Goal: Task Accomplishment & Management: Manage account settings

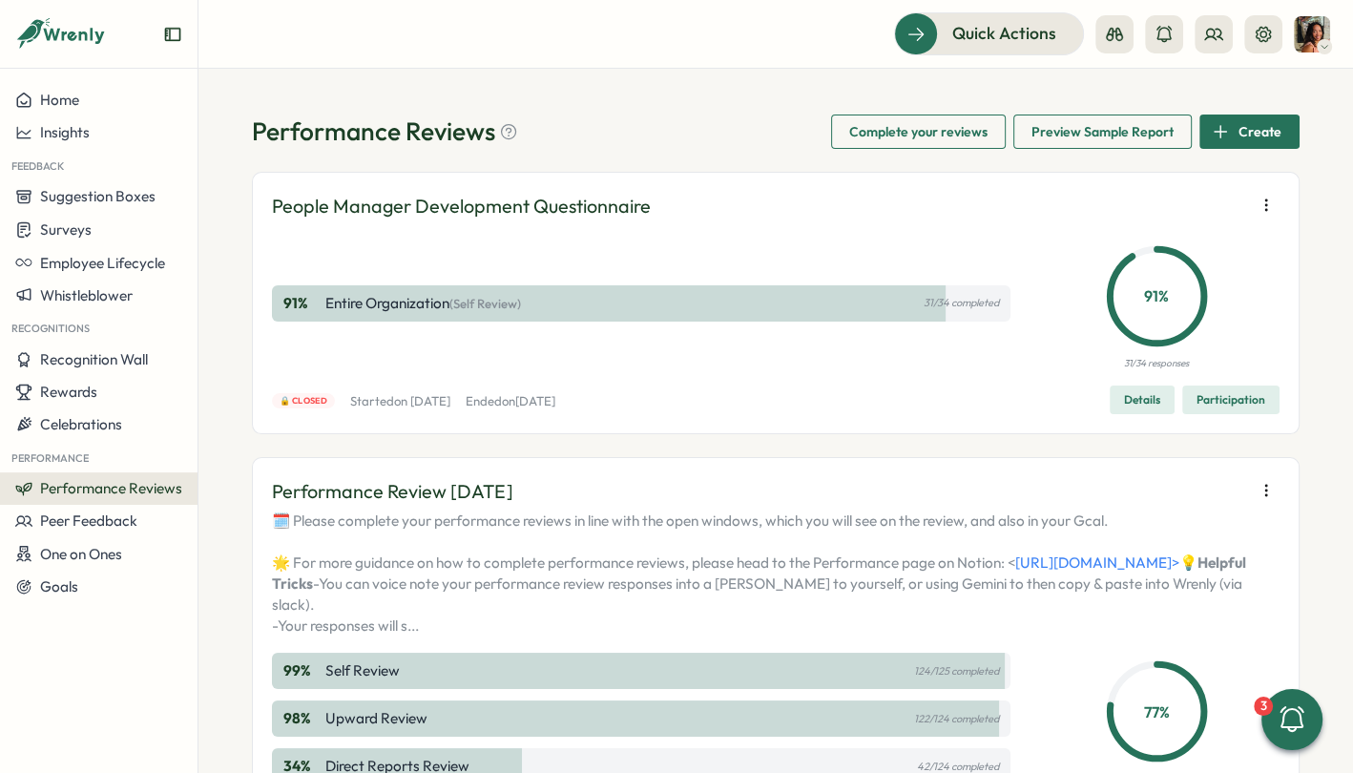
scroll to position [360, 0]
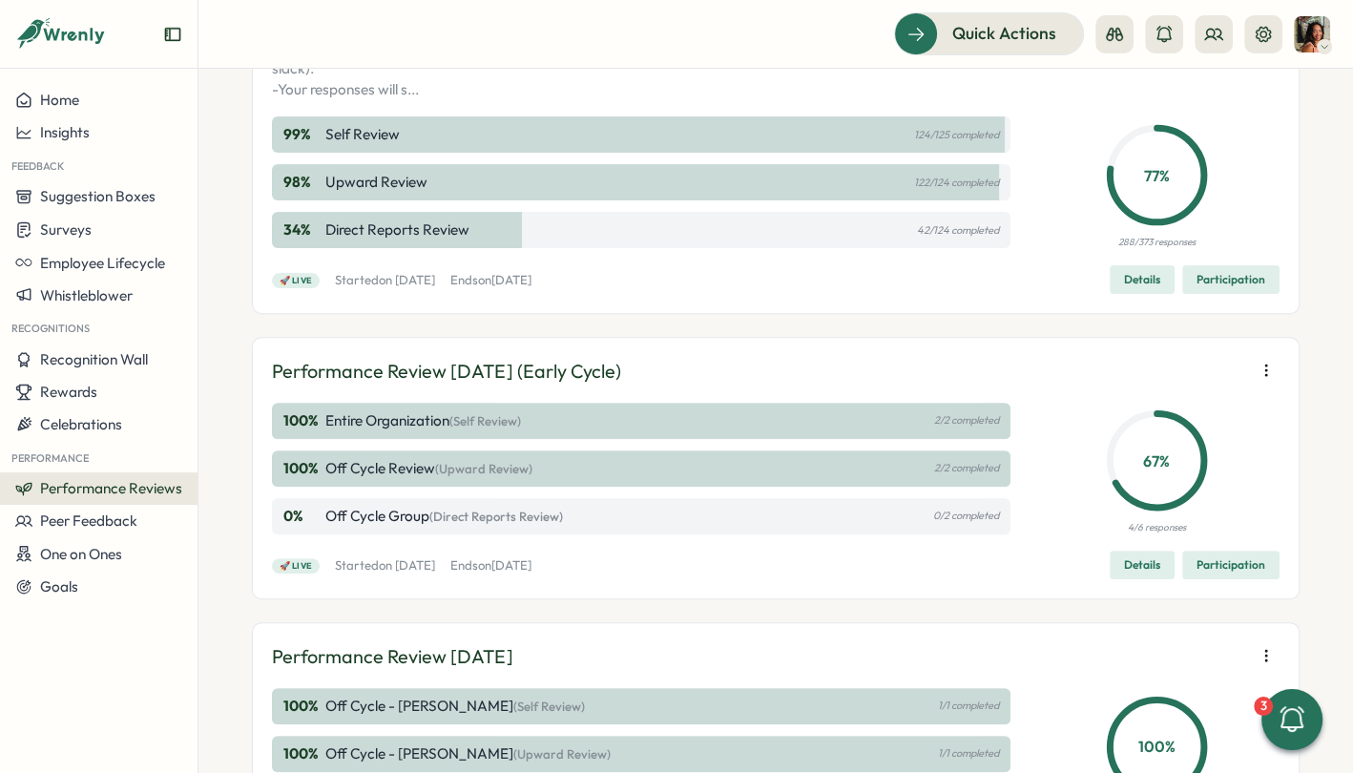
scroll to position [535, 0]
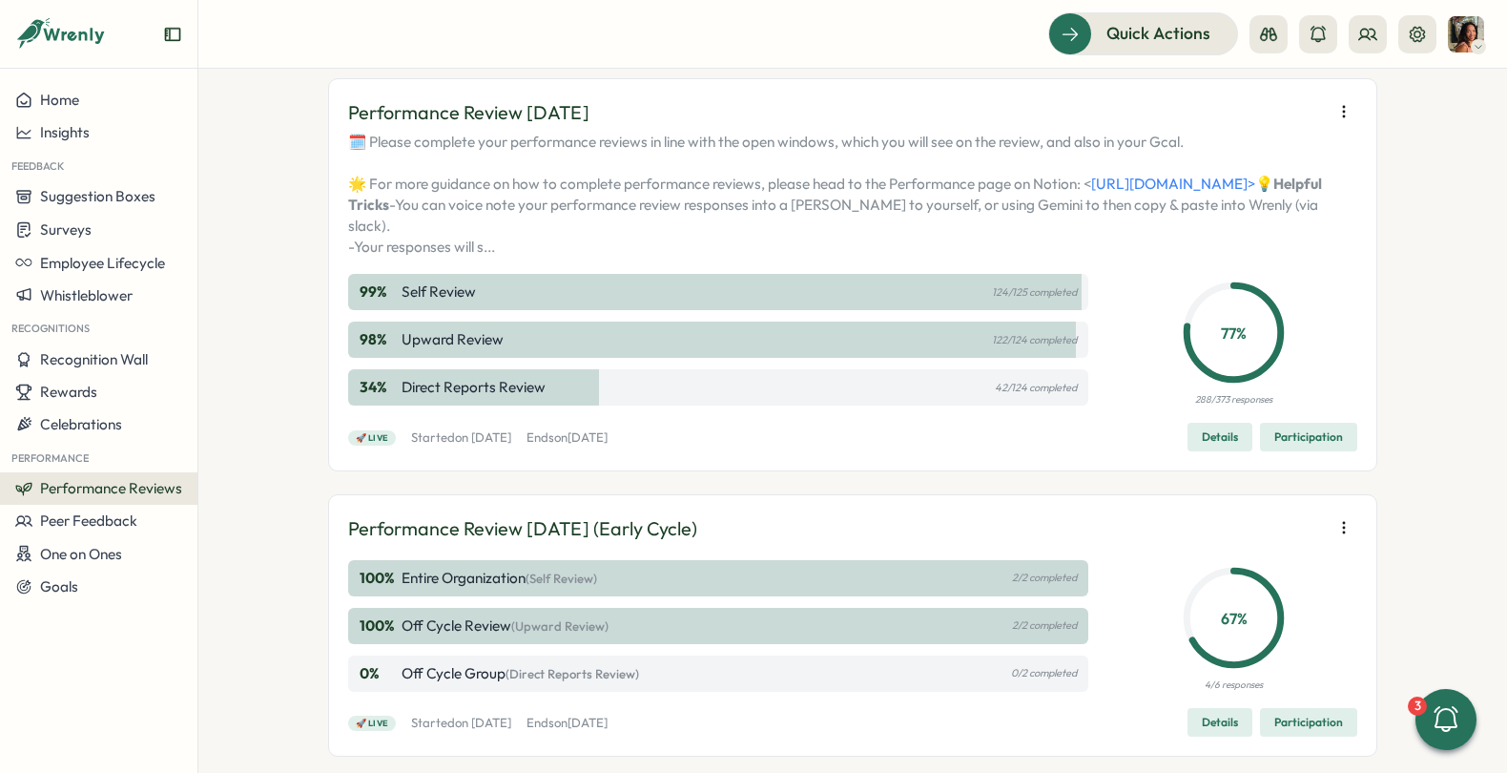
scroll to position [395, 0]
